Goal: Contribute content

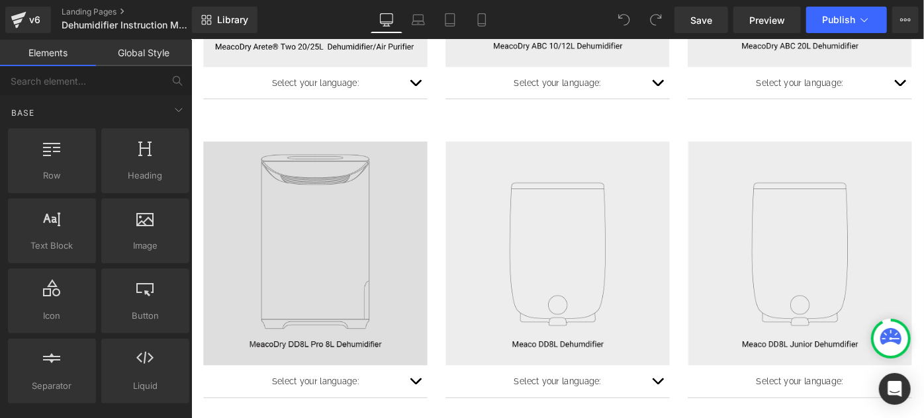
scroll to position [721, 0]
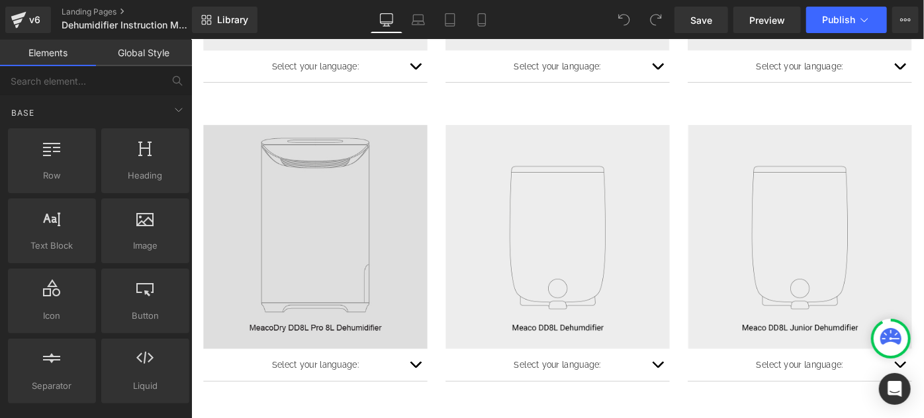
click at [350, 189] on img at bounding box center [326, 254] width 245 height 245
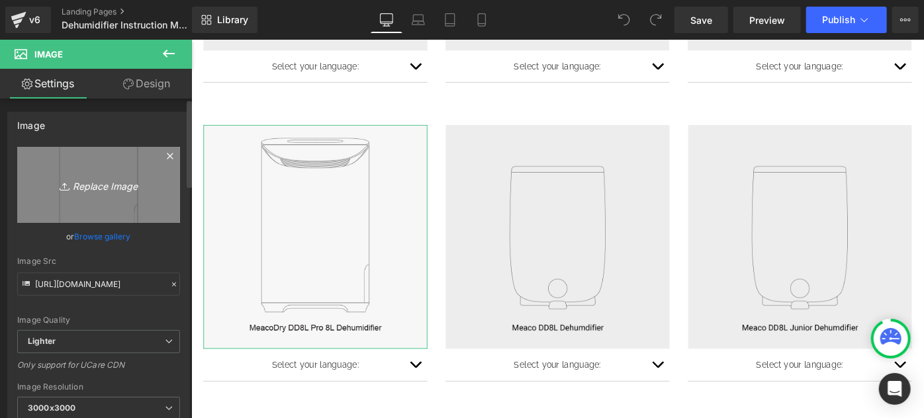
click at [86, 183] on icon "Replace Image" at bounding box center [99, 185] width 106 height 17
type input "C:\fakepath\DD8L Pro_web cover_EN (1).jpg"
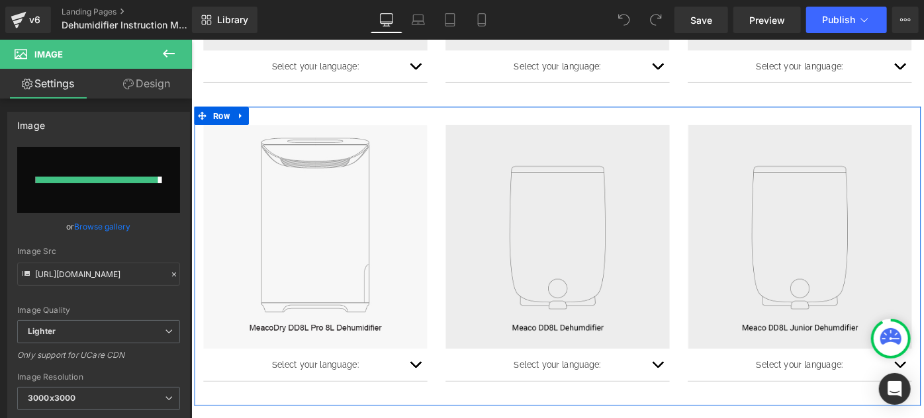
type input "[URL][DOMAIN_NAME]"
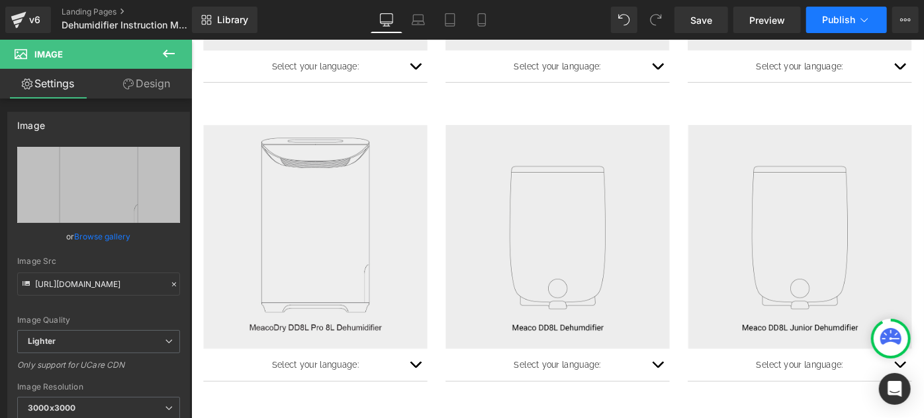
click at [846, 24] on span "Publish" at bounding box center [838, 20] width 33 height 11
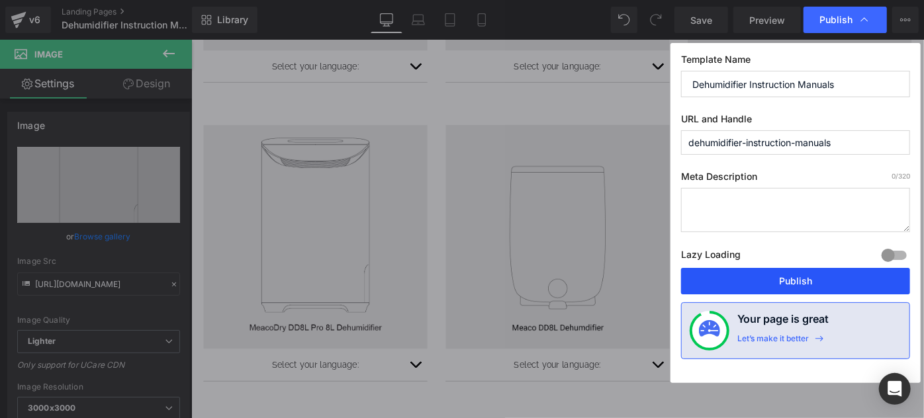
click at [769, 281] on button "Publish" at bounding box center [795, 281] width 229 height 26
